Goal: Transaction & Acquisition: Book appointment/travel/reservation

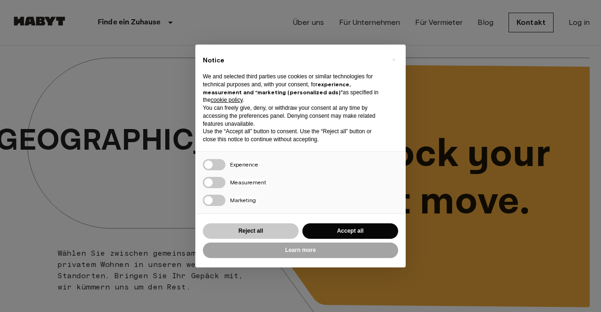
click at [250, 235] on button "Reject all" at bounding box center [251, 232] width 96 height 16
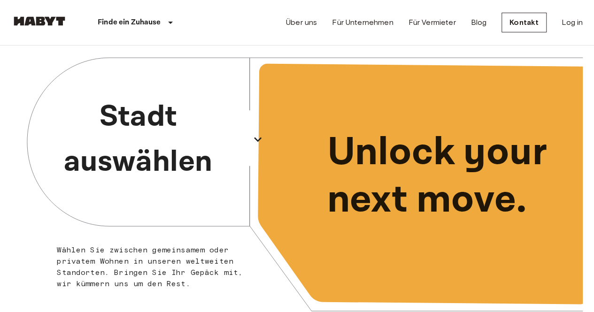
click at [261, 134] on icon "button" at bounding box center [257, 139] width 15 height 15
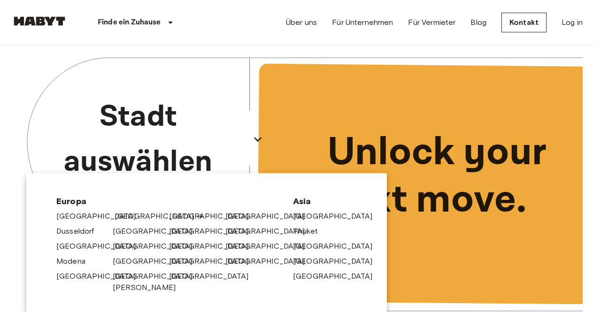
click at [122, 215] on link "[GEOGRAPHIC_DATA]" at bounding box center [159, 216] width 89 height 11
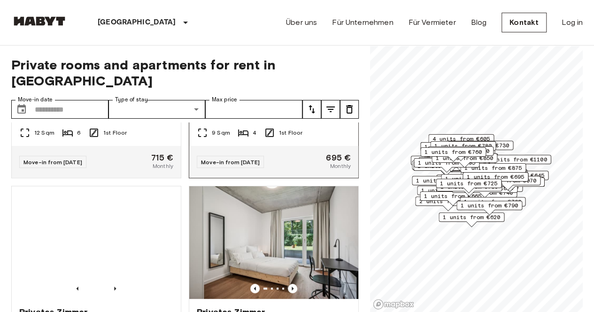
scroll to position [226, 0]
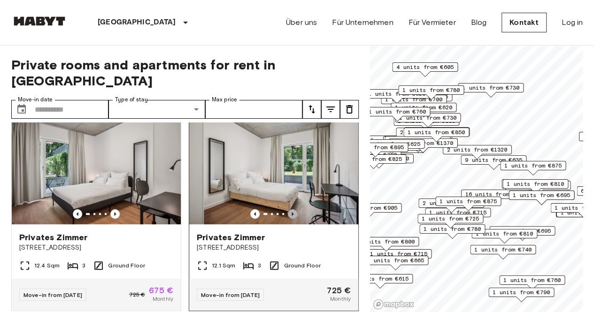
click at [288, 210] on icon "Previous image" at bounding box center [292, 214] width 9 height 9
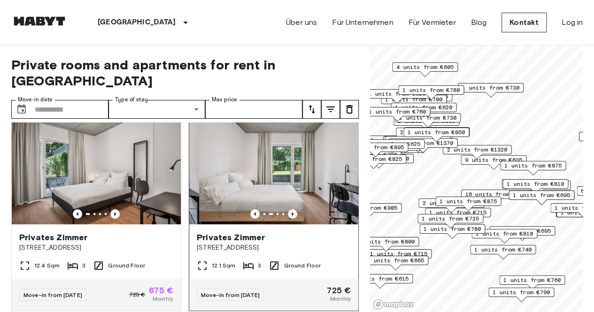
click at [288, 210] on icon "Previous image" at bounding box center [292, 214] width 9 height 9
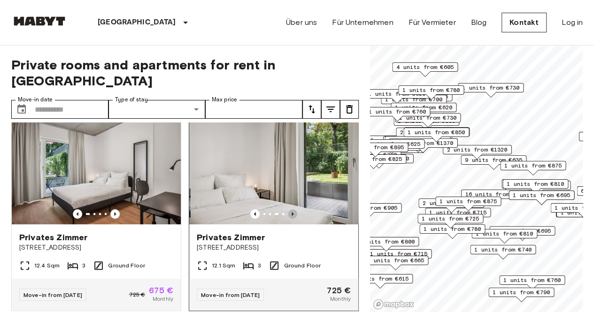
click at [288, 210] on icon "Previous image" at bounding box center [292, 214] width 9 height 9
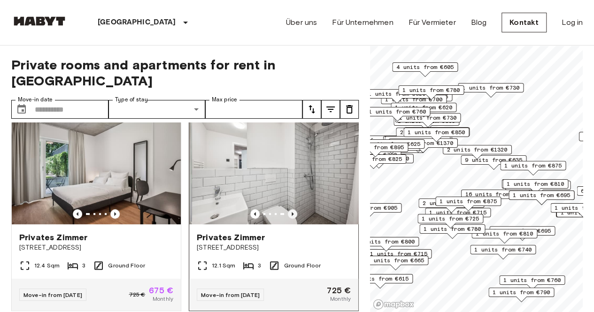
click at [288, 210] on icon "Previous image" at bounding box center [292, 214] width 9 height 9
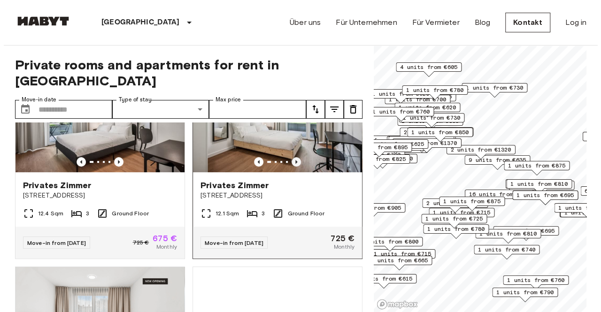
scroll to position [184, 0]
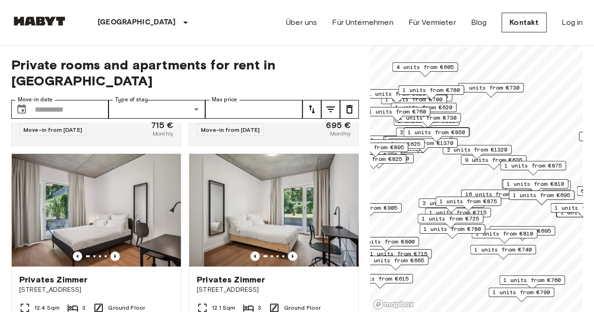
click at [328, 104] on icon "tune" at bounding box center [330, 109] width 11 height 11
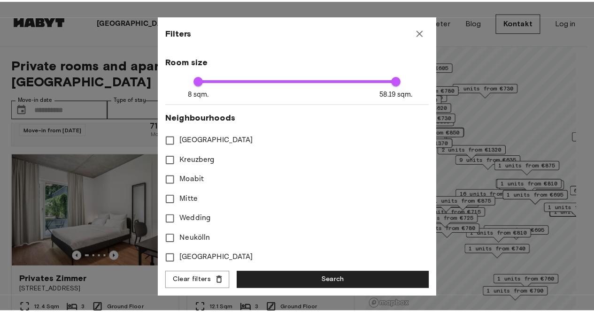
scroll to position [192, 0]
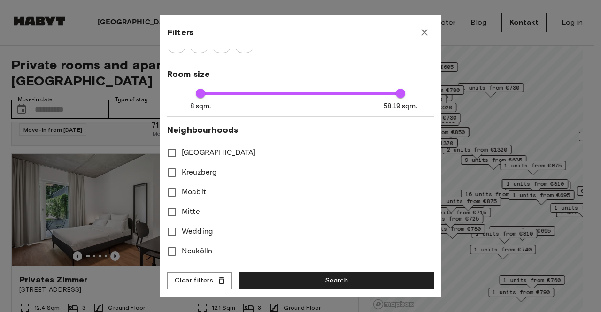
click at [86, 70] on div at bounding box center [300, 156] width 601 height 312
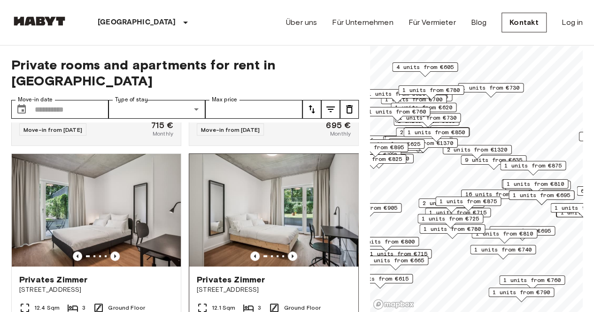
scroll to position [168, 0]
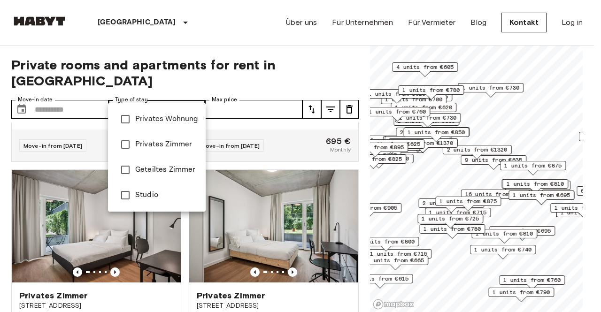
click at [172, 138] on li "Privates Zimmer" at bounding box center [157, 144] width 98 height 25
type input "**********"
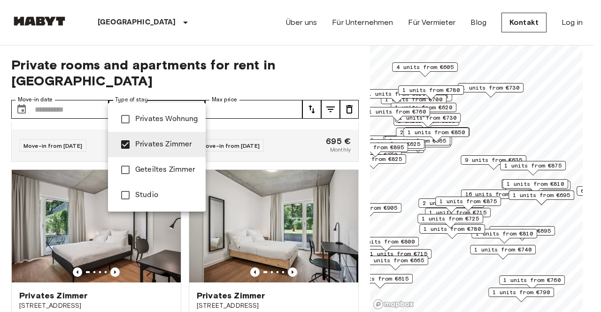
click at [194, 89] on div at bounding box center [300, 156] width 601 height 312
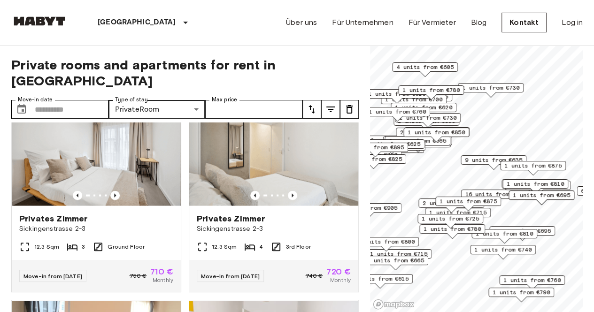
scroll to position [883, 0]
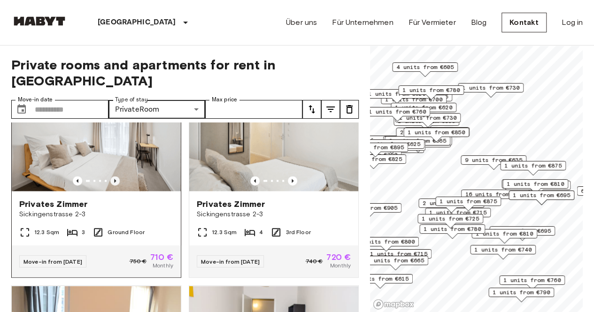
click at [111, 179] on icon "Previous image" at bounding box center [114, 180] width 9 height 9
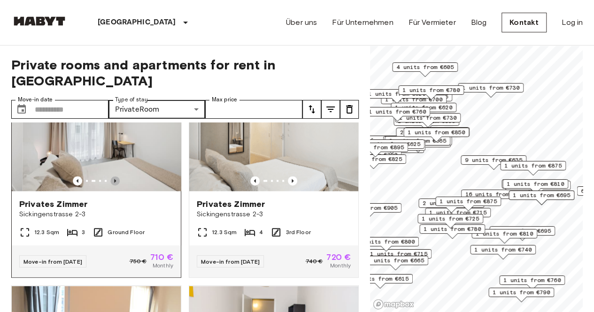
click at [112, 180] on icon "Previous image" at bounding box center [114, 180] width 9 height 9
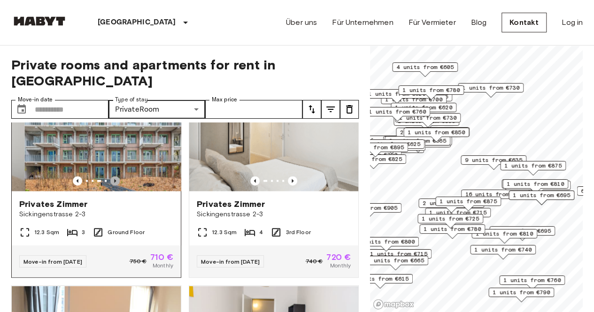
click at [112, 180] on icon "Previous image" at bounding box center [114, 180] width 9 height 9
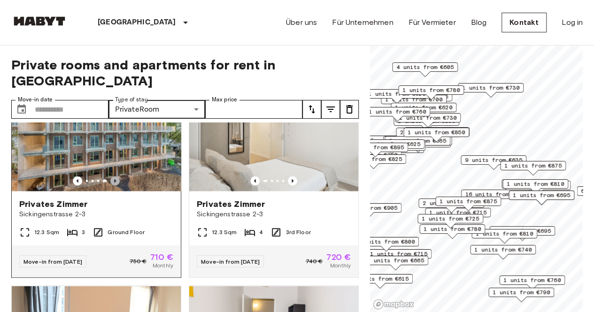
click at [112, 180] on icon "Previous image" at bounding box center [114, 180] width 9 height 9
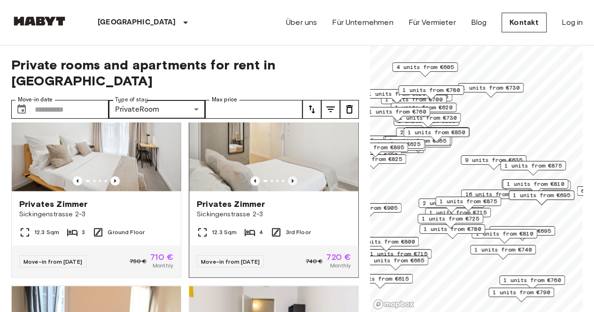
click at [288, 180] on icon "Previous image" at bounding box center [292, 180] width 9 height 9
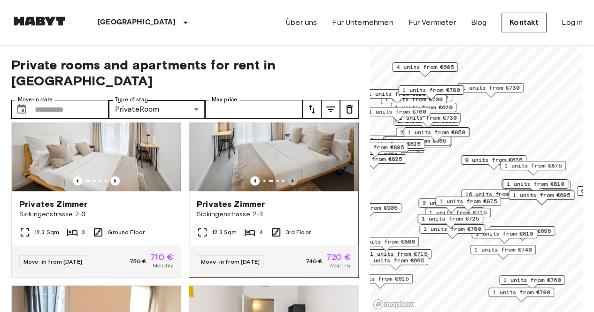
click at [288, 180] on icon "Previous image" at bounding box center [292, 180] width 9 height 9
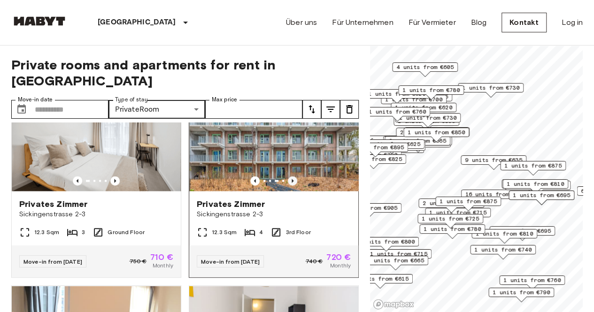
click at [288, 180] on icon "Previous image" at bounding box center [292, 180] width 9 height 9
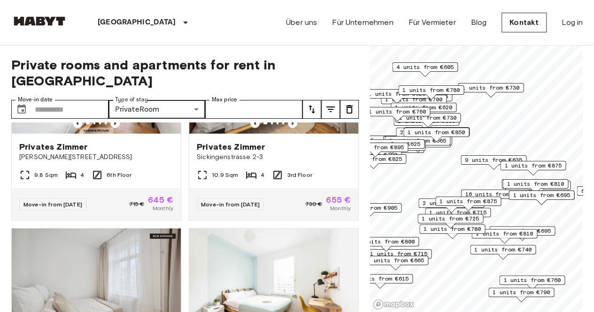
scroll to position [3225, 0]
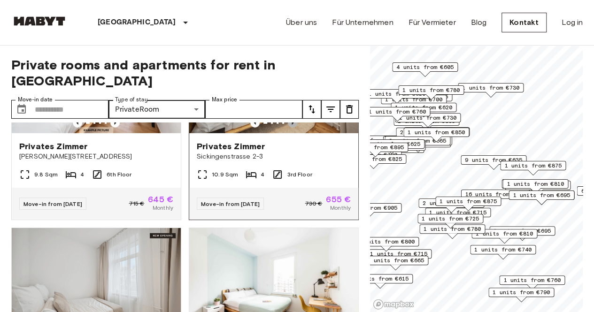
click at [292, 125] on icon "Previous image" at bounding box center [293, 123] width 2 height 4
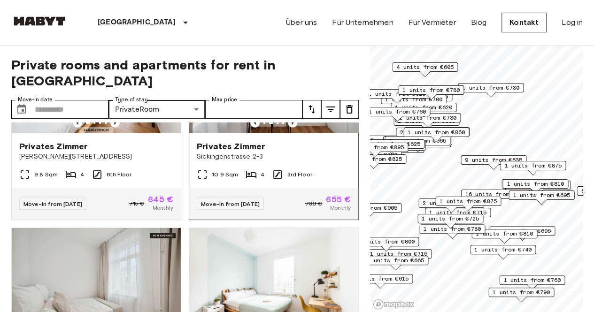
click at [292, 125] on icon "Previous image" at bounding box center [293, 123] width 2 height 4
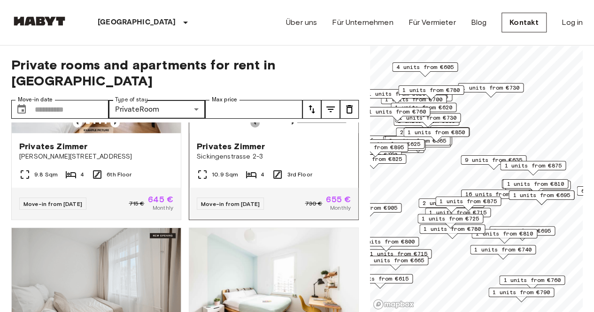
click at [251, 128] on icon "Previous image" at bounding box center [254, 122] width 9 height 9
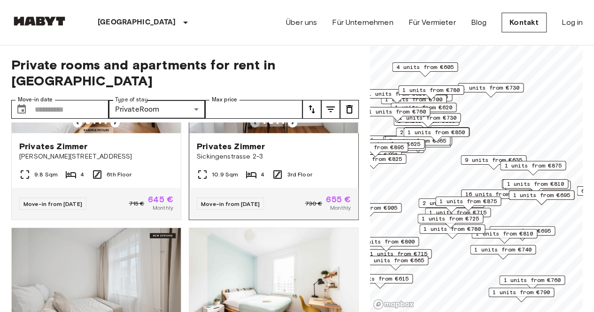
click at [251, 128] on icon "Previous image" at bounding box center [254, 122] width 9 height 9
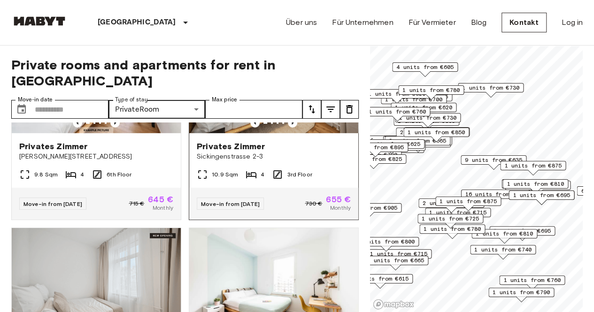
click at [317, 133] on img at bounding box center [273, 77] width 169 height 113
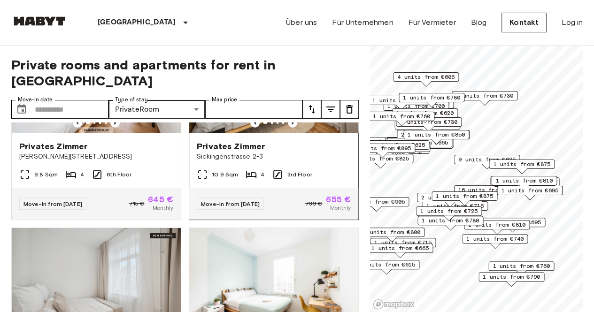
click at [281, 162] on span "Sickingenstrasse 2-3" at bounding box center [274, 156] width 154 height 9
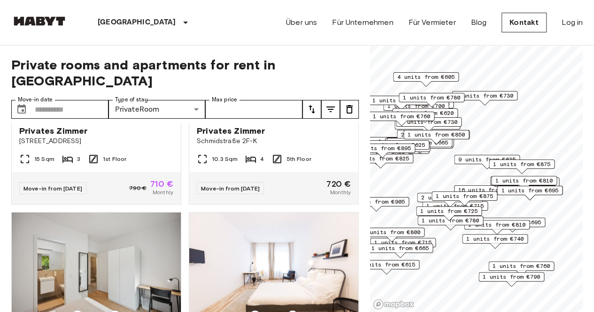
scroll to position [4279, 0]
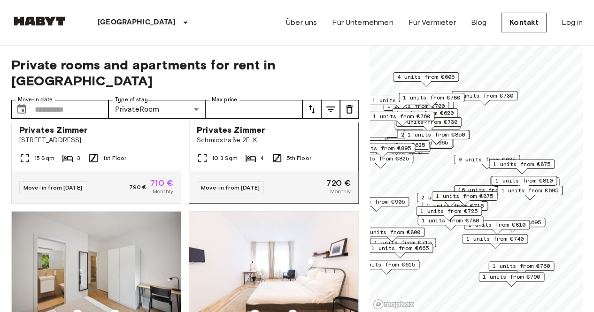
click at [288, 111] on icon "Previous image" at bounding box center [292, 106] width 9 height 9
click at [250, 111] on icon "Previous image" at bounding box center [254, 106] width 9 height 9
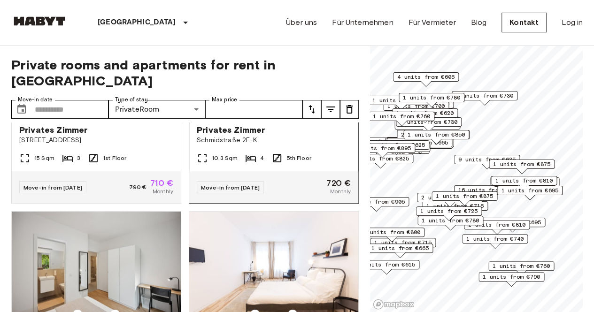
click at [292, 109] on icon "Previous image" at bounding box center [293, 107] width 2 height 4
click at [262, 136] on div "Privates Zimmer" at bounding box center [274, 129] width 154 height 11
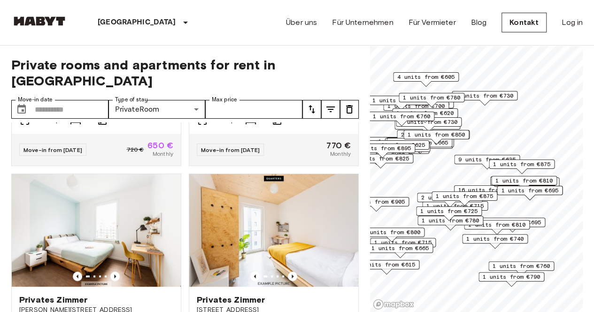
scroll to position [5582, 0]
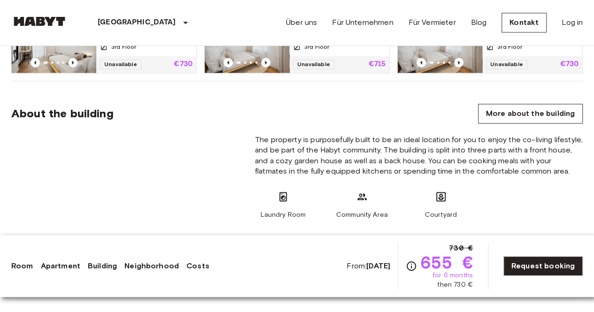
scroll to position [802, 0]
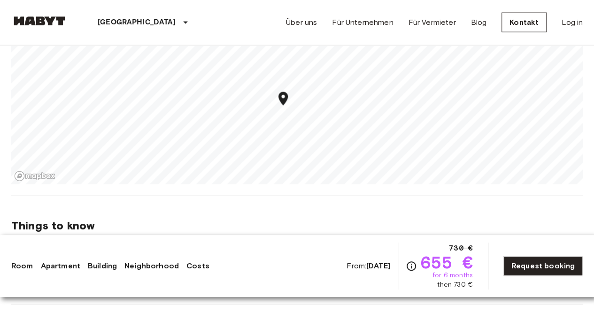
scroll to position [1068, 0]
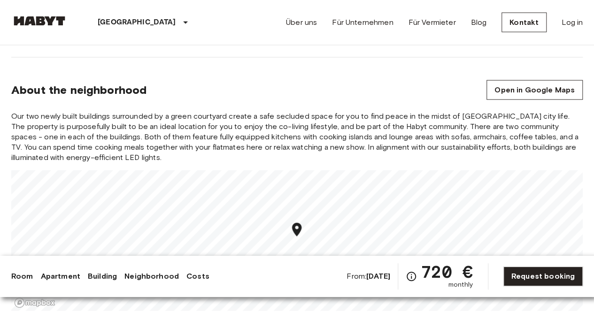
scroll to position [1059, 0]
